Goal: Find specific page/section: Find specific page/section

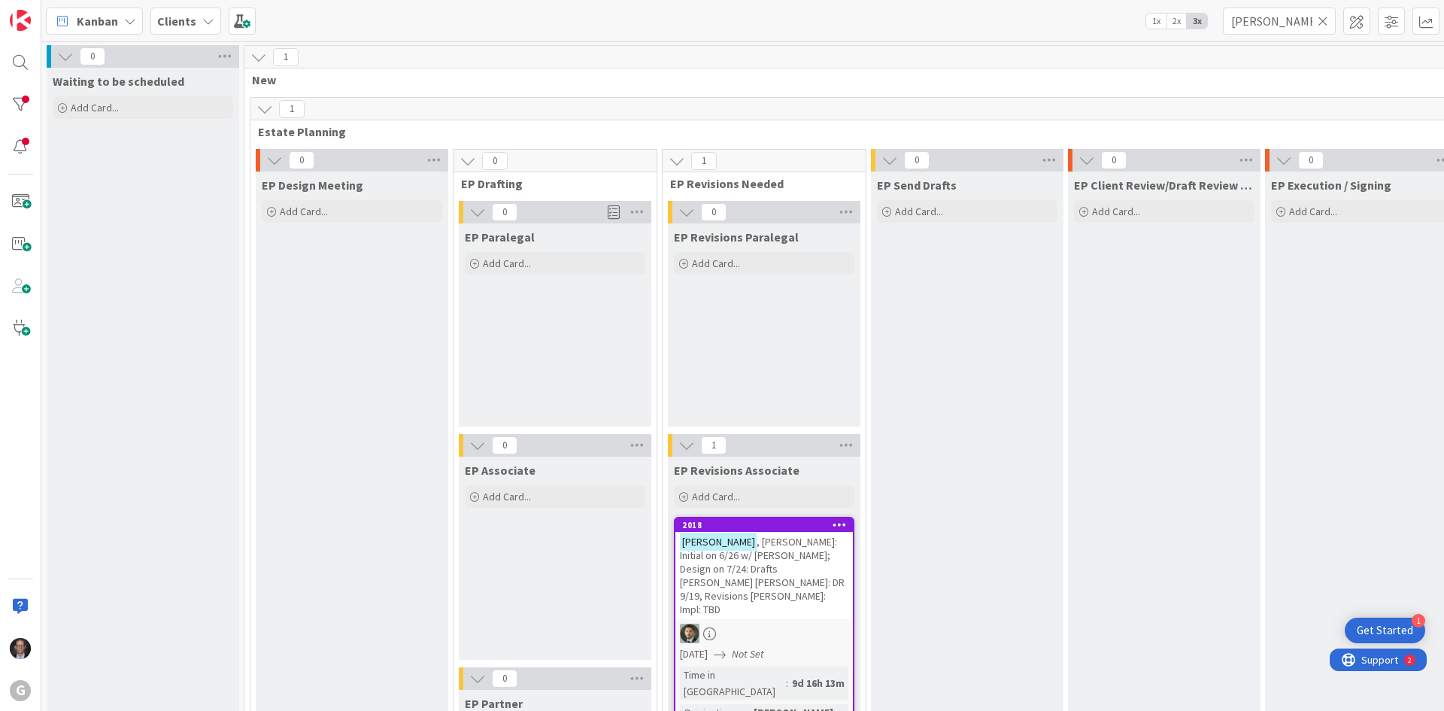
click at [103, 18] on span "Kanban" at bounding box center [97, 21] width 41 height 18
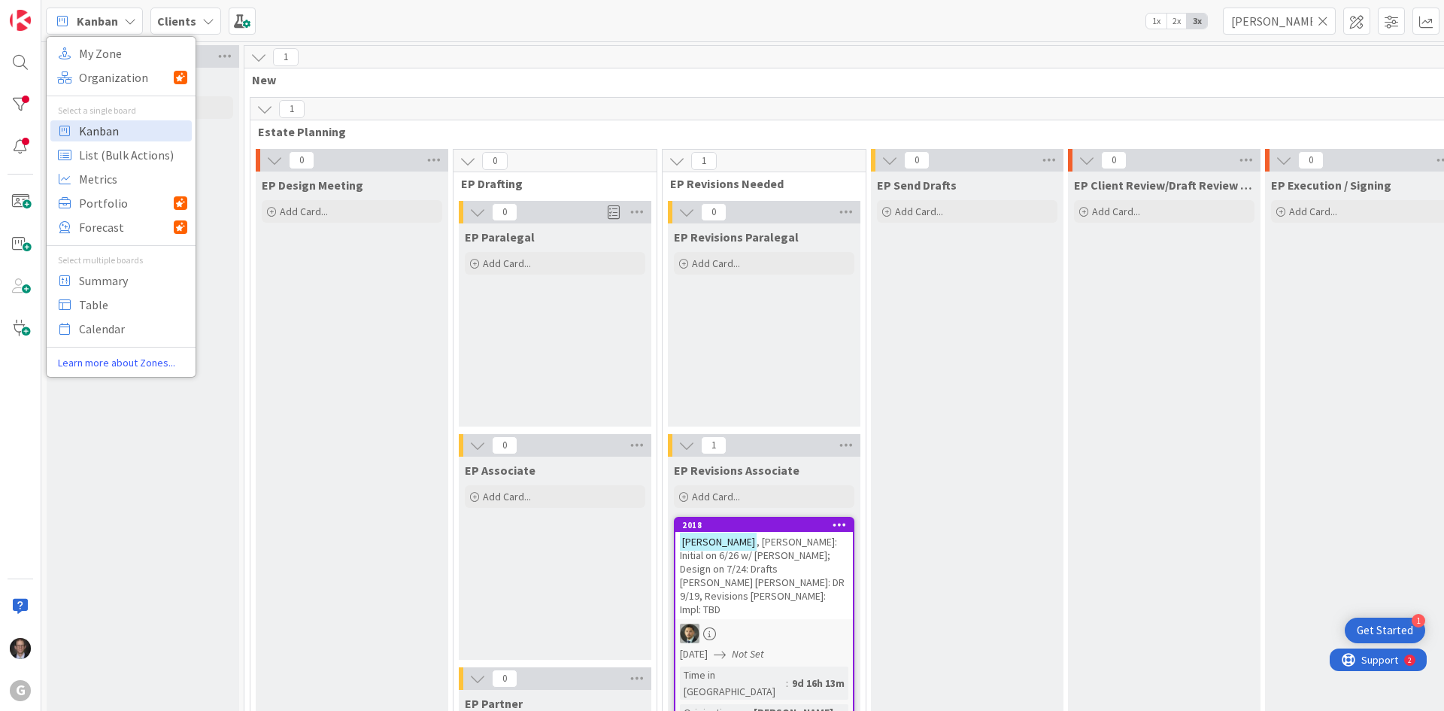
click at [92, 132] on span "Kanban" at bounding box center [133, 131] width 108 height 23
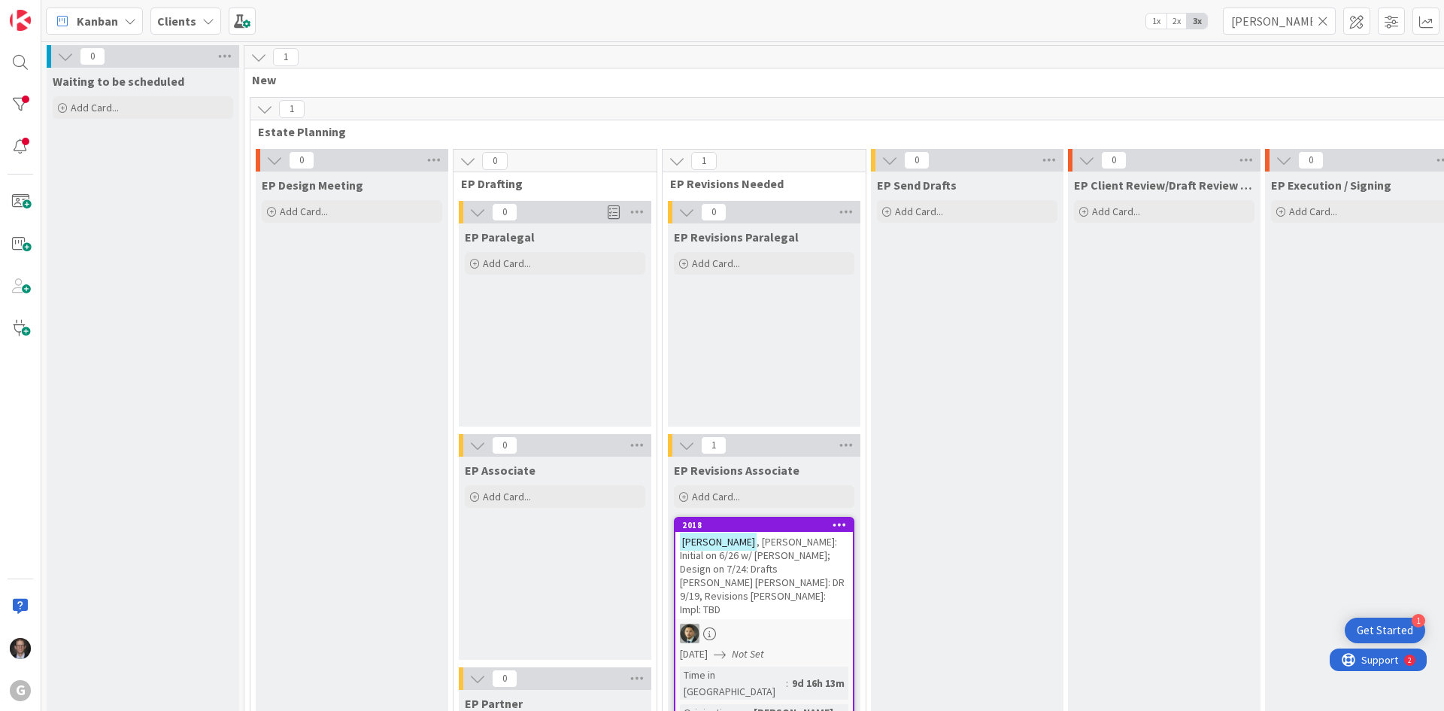
click at [1320, 19] on icon at bounding box center [1322, 21] width 11 height 14
click at [1286, 22] on input "text" at bounding box center [1279, 21] width 113 height 27
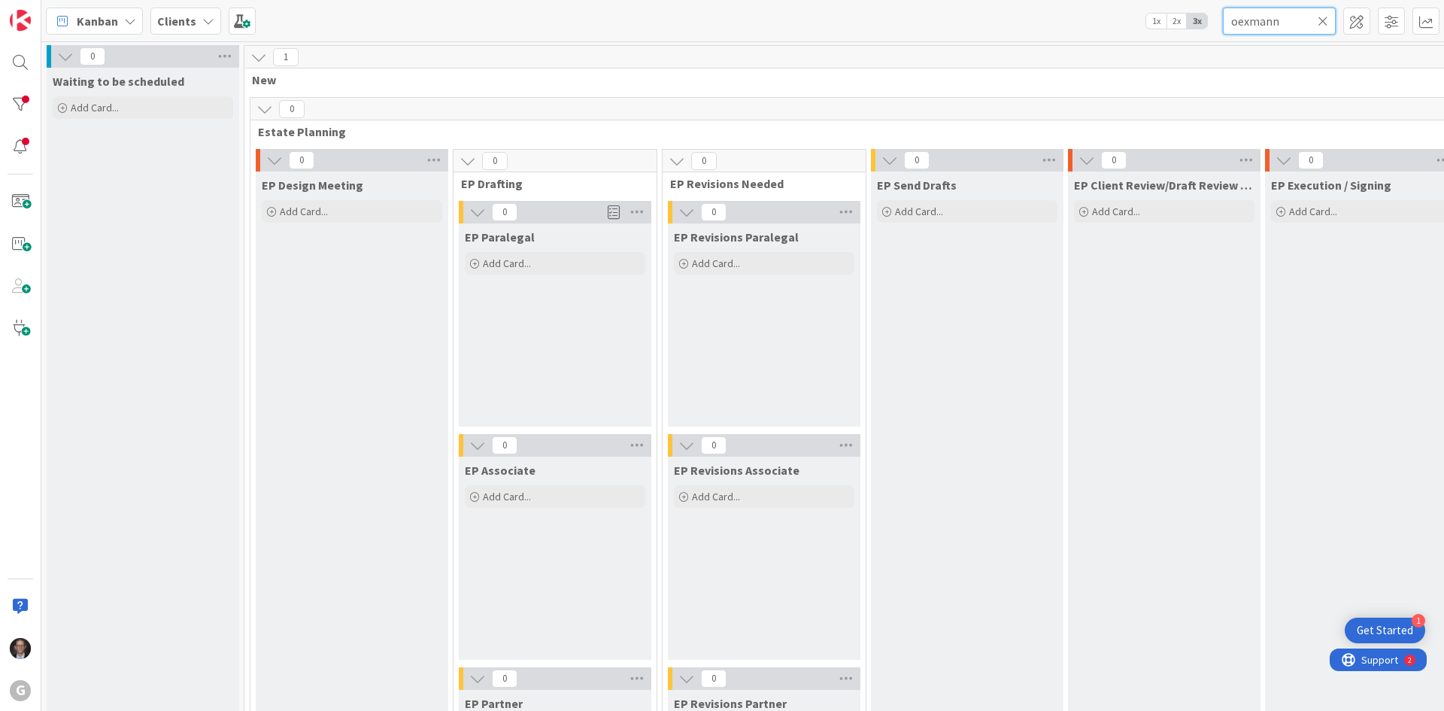
type input "oexmann"
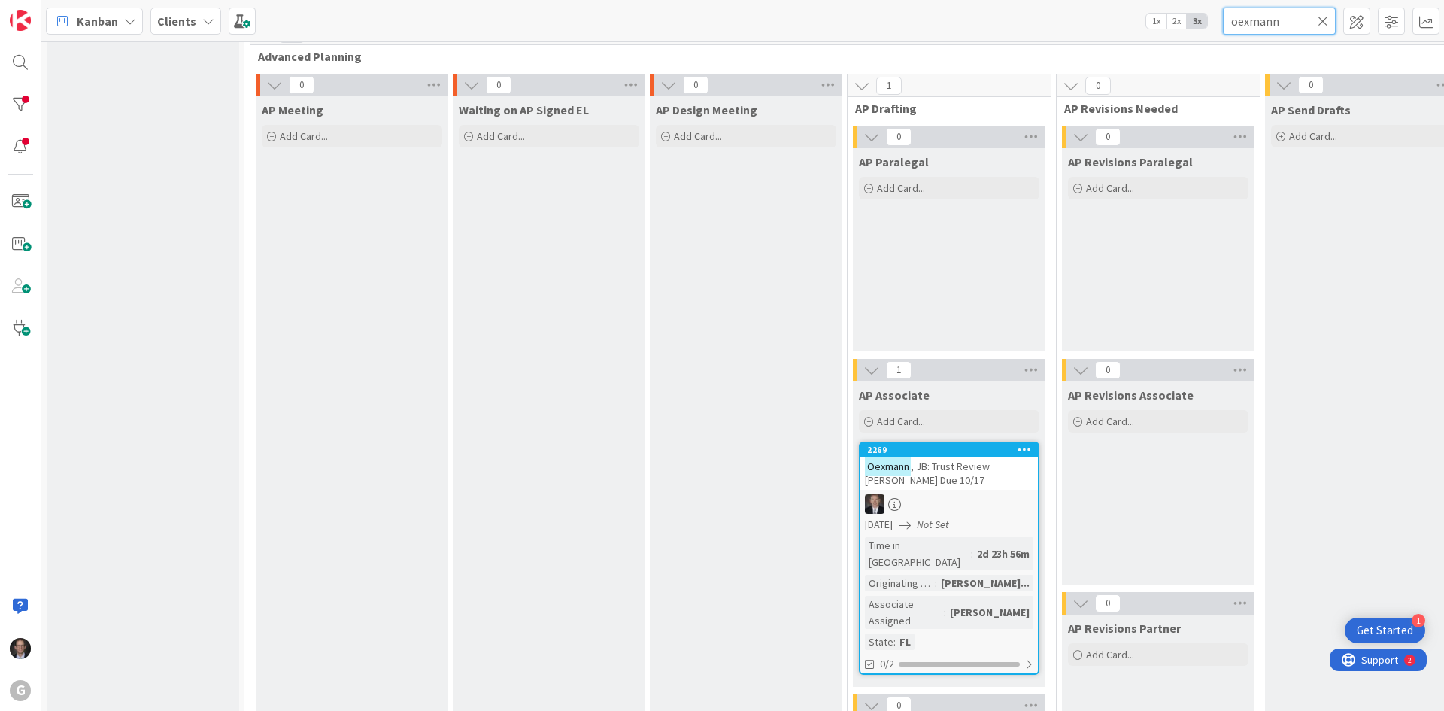
scroll to position [1353, 0]
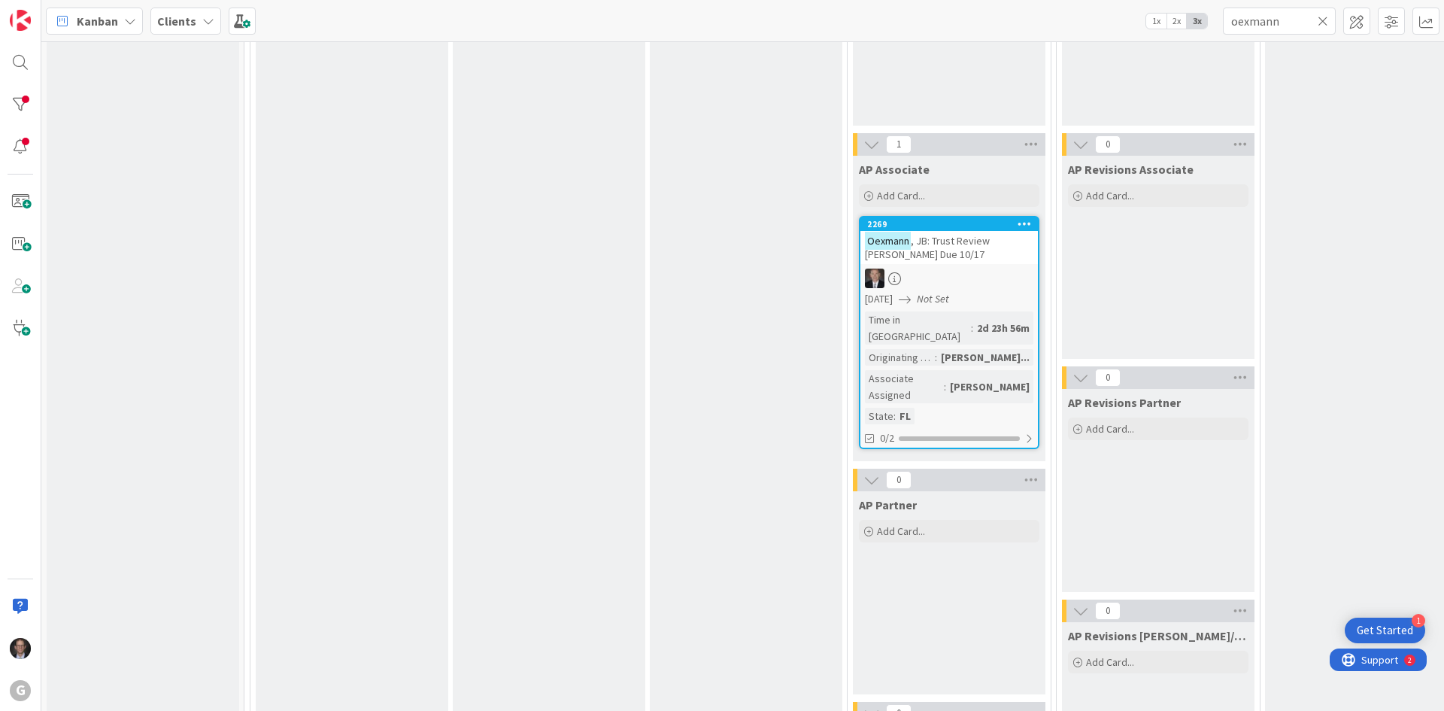
click at [944, 276] on div at bounding box center [948, 278] width 177 height 20
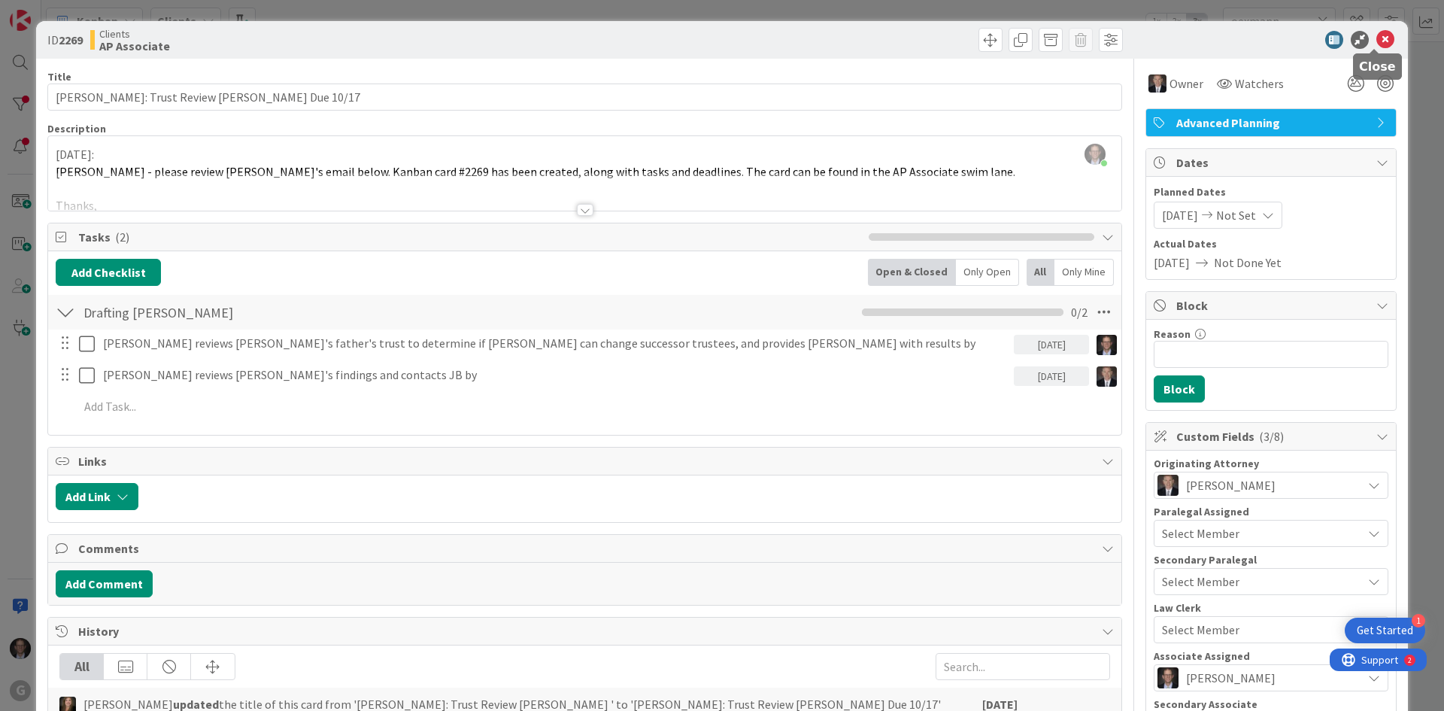
click at [1376, 34] on icon at bounding box center [1385, 40] width 18 height 18
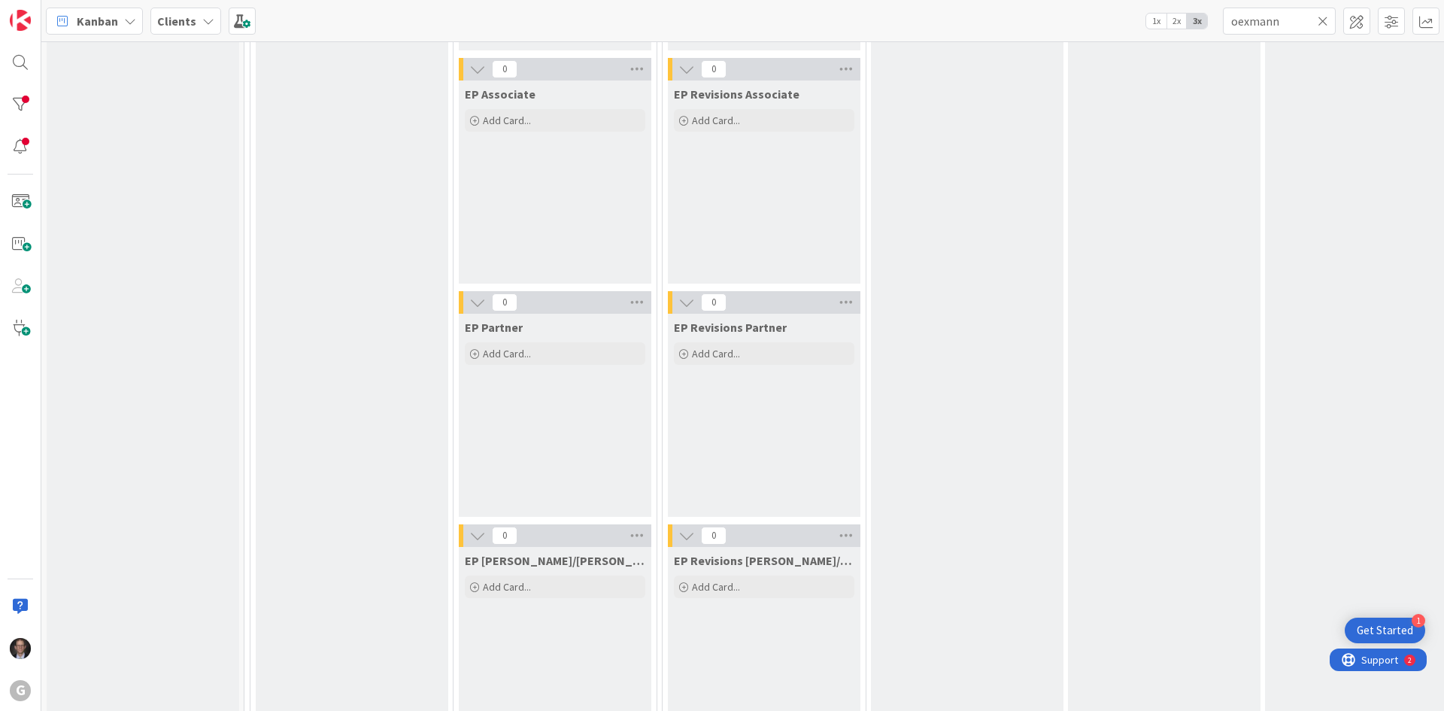
click at [1323, 23] on icon at bounding box center [1322, 21] width 11 height 14
click at [1296, 20] on input "text" at bounding box center [1279, 21] width 113 height 27
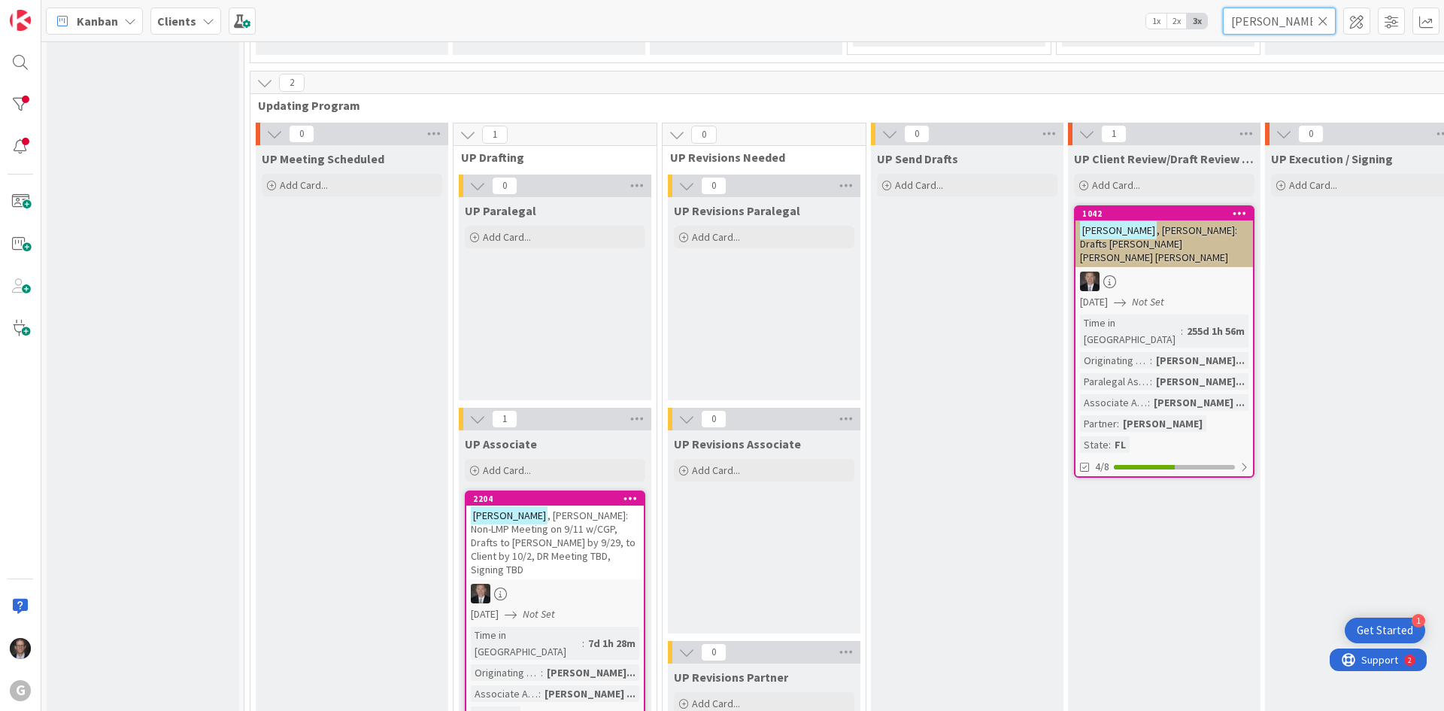
scroll to position [2256, 0]
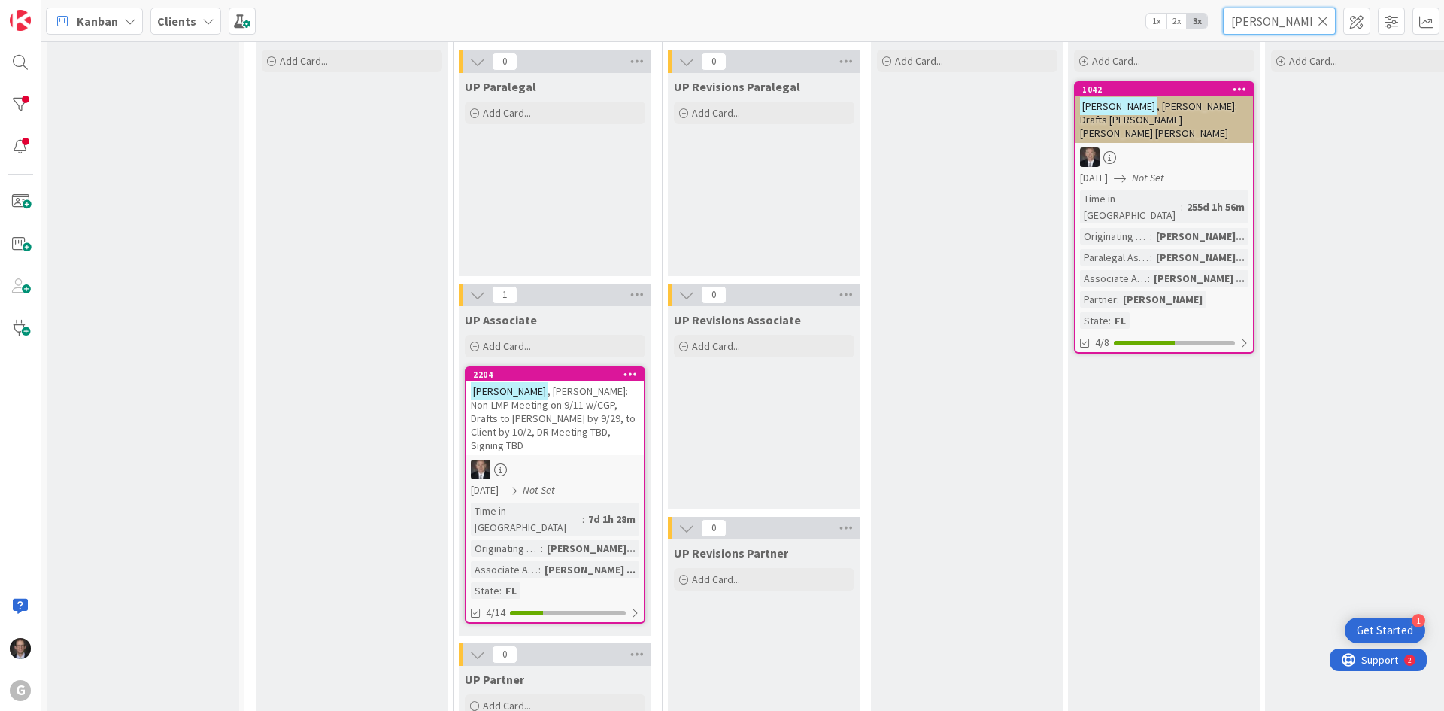
type input "[PERSON_NAME]"
click at [549, 439] on div "[PERSON_NAME]: Non-LMP Meeting on 9/11 w/CGP, Drafts to [PERSON_NAME] by 9/29, …" at bounding box center [554, 418] width 177 height 74
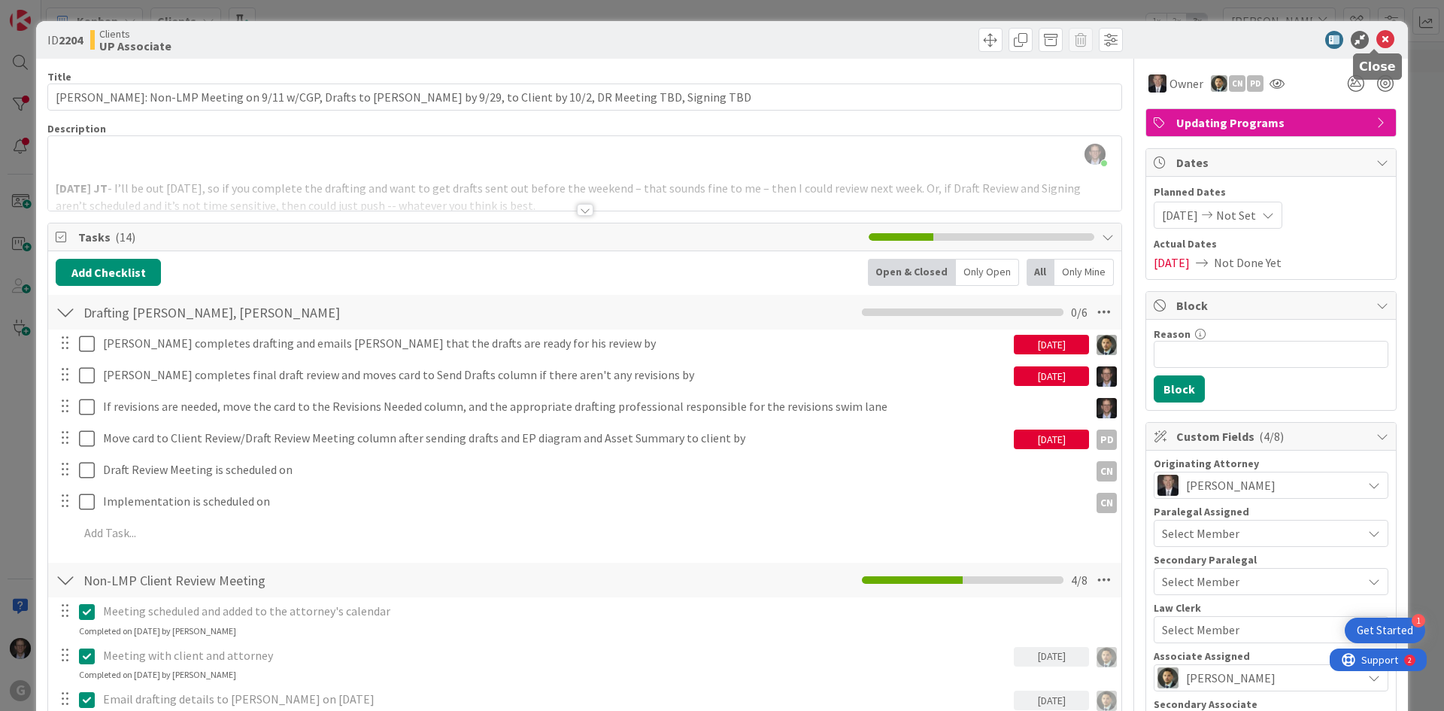
click at [1376, 41] on icon at bounding box center [1385, 40] width 18 height 18
